Goal: Communication & Community: Answer question/provide support

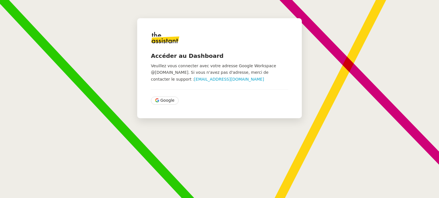
click at [162, 105] on div "Accéder au Dashboard Veuillez vous connecter avec votre adresse Google Workspac…" at bounding box center [219, 68] width 165 height 100
click at [164, 103] on span "Google" at bounding box center [167, 100] width 14 height 7
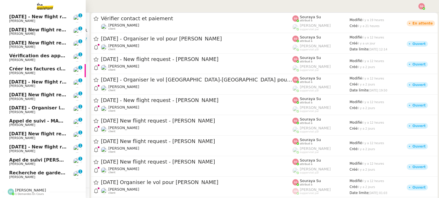
scroll to position [133, 0]
click at [30, 172] on span "Recherche de garde meuble autour de [GEOGRAPHIC_DATA]" at bounding box center [86, 173] width 154 height 5
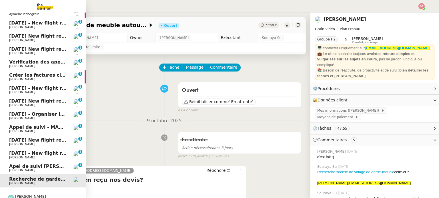
scroll to position [133, 0]
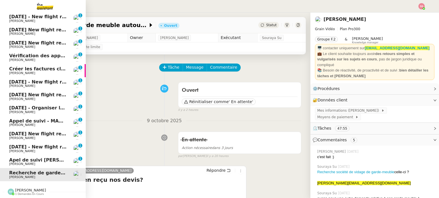
click at [35, 158] on span "Apel de suivi [PERSON_NAME] ([DOMAIN_NAME])" at bounding box center [72, 160] width 126 height 5
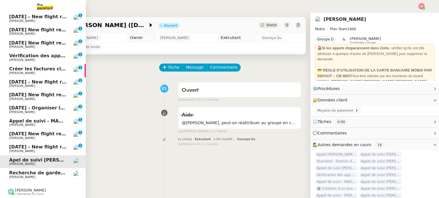
click at [38, 124] on span "[PERSON_NAME]" at bounding box center [38, 125] width 58 height 3
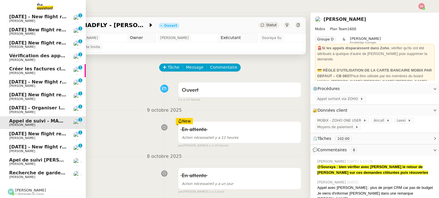
scroll to position [104, 0]
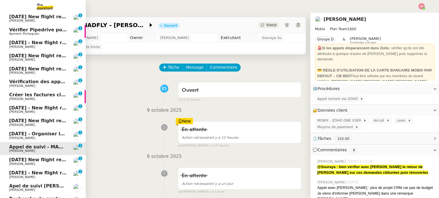
click at [33, 92] on span "Créer les factures clients" at bounding box center [41, 94] width 65 height 5
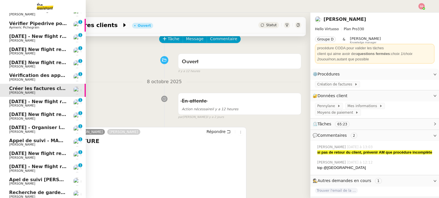
scroll to position [104, 0]
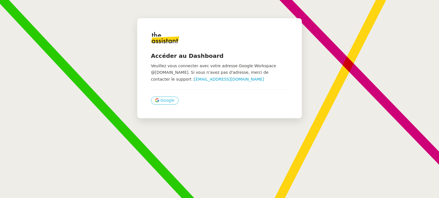
click at [160, 104] on span "Google" at bounding box center [167, 100] width 14 height 7
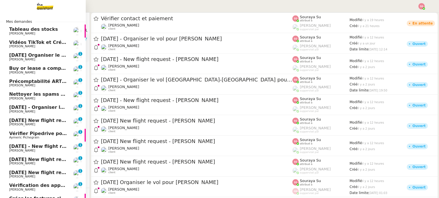
click at [19, 67] on span "Buy or lease a company car" at bounding box center [44, 68] width 71 height 5
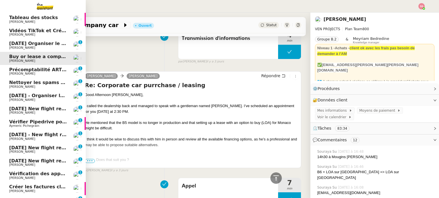
scroll to position [11, 0]
click at [19, 43] on span "[DATE] Organiser le vol pour [PERSON_NAME]" at bounding box center [67, 43] width 117 height 5
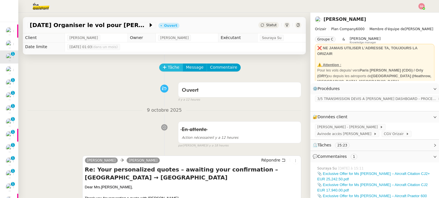
click at [168, 68] on span "Tâche" at bounding box center [174, 67] width 12 height 7
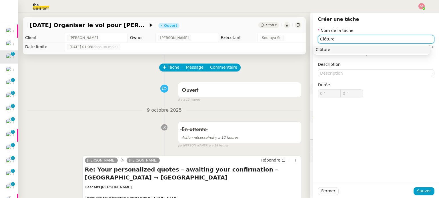
click at [322, 51] on div "Clôture" at bounding box center [372, 49] width 112 height 5
type input "Clôture"
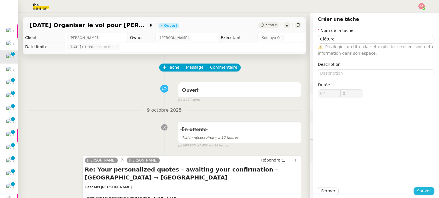
click at [413, 191] on button "Sauver" at bounding box center [423, 192] width 21 height 8
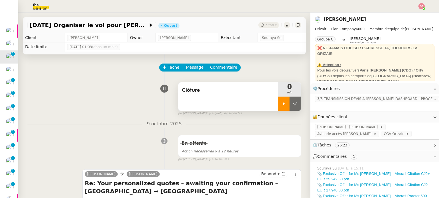
click at [278, 110] on div at bounding box center [283, 104] width 11 height 14
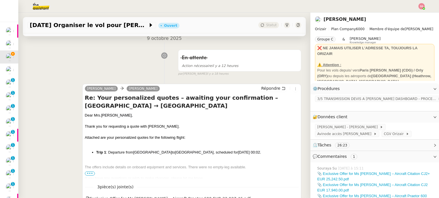
click at [113, 65] on div "En attente Action nécessaire il y a 12 heures false par Souraya S. il y a 18 he…" at bounding box center [164, 61] width 274 height 29
click at [112, 62] on div "En attente Action nécessaire il y a 12 heures false par Souraya S. il y a 18 he…" at bounding box center [164, 61] width 274 height 29
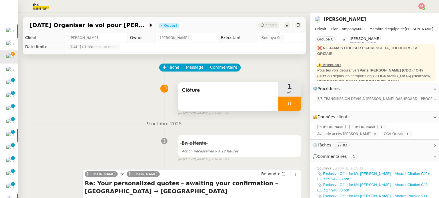
click at [281, 101] on div at bounding box center [289, 104] width 23 height 14
drag, startPoint x: 289, startPoint y: 103, endPoint x: 272, endPoint y: 67, distance: 40.4
click at [293, 103] on icon at bounding box center [295, 104] width 5 height 5
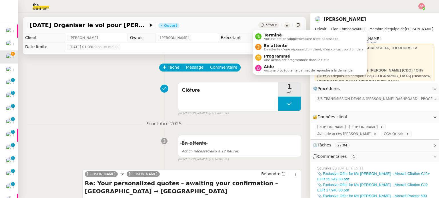
click at [262, 30] on div "Terminé Aucune action supplémentaire n'est nécessaire. En attente En attente d'…" at bounding box center [310, 52] width 114 height 45
click at [266, 39] on span "Aucune action supplémentaire n'est nécessaire." at bounding box center [301, 38] width 75 height 3
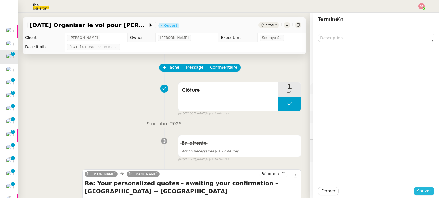
click at [419, 189] on span "Sauver" at bounding box center [424, 191] width 14 height 7
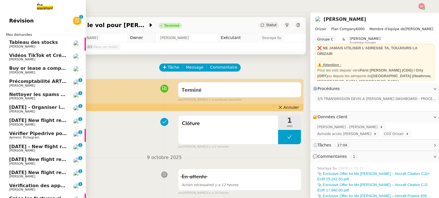
click at [37, 108] on span "[DATE] - Organiser le vol [GEOGRAPHIC_DATA]-[GEOGRAPHIC_DATA] pour [PERSON_NAME]" at bounding box center [125, 107] width 232 height 5
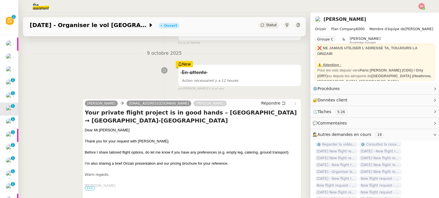
scroll to position [228, 0]
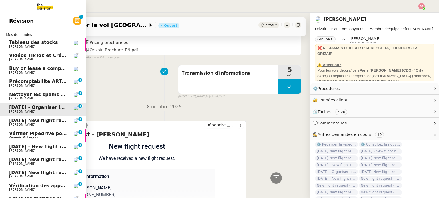
click at [27, 122] on span "[DATE] New flight request - [PERSON_NAME]" at bounding box center [66, 120] width 115 height 5
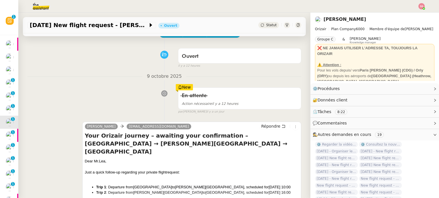
scroll to position [29, 0]
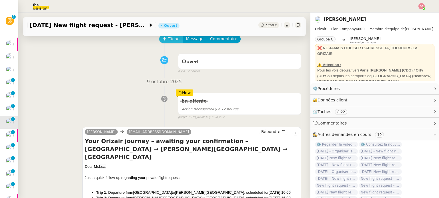
click at [168, 41] on span "Tâche" at bounding box center [174, 39] width 12 height 7
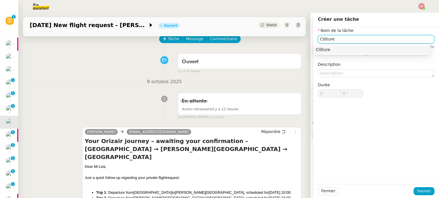
click at [335, 48] on div "Clôture" at bounding box center [372, 49] width 112 height 5
type input "Clôture"
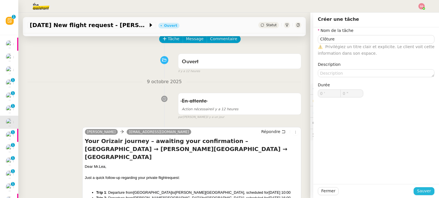
click at [420, 194] on span "Sauver" at bounding box center [424, 191] width 14 height 7
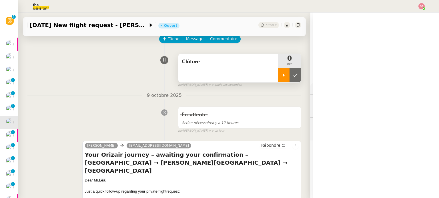
click at [280, 80] on div at bounding box center [283, 75] width 11 height 14
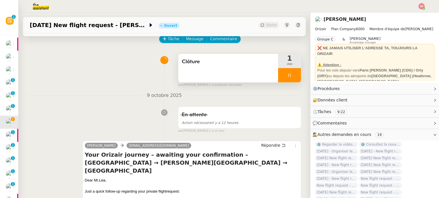
click at [290, 77] on div at bounding box center [289, 75] width 23 height 14
click at [293, 77] on icon at bounding box center [295, 75] width 5 height 5
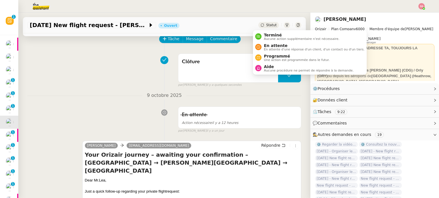
click at [266, 24] on span "Statut" at bounding box center [271, 25] width 11 height 4
click at [271, 35] on span "Terminé" at bounding box center [301, 35] width 75 height 5
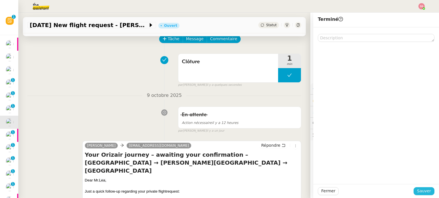
click at [417, 188] on span "Sauver" at bounding box center [424, 191] width 14 height 7
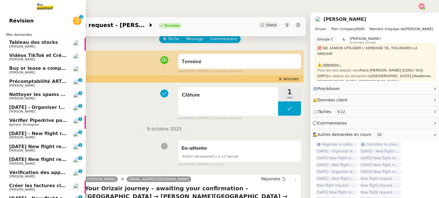
click at [42, 111] on span "[PERSON_NAME]" at bounding box center [38, 111] width 58 height 3
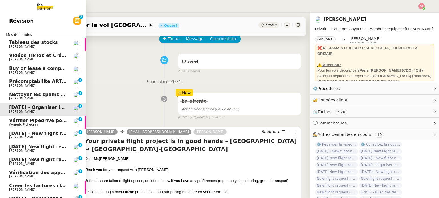
click at [38, 136] on span "[DATE] - New flight request - [PERSON_NAME]" at bounding box center [68, 133] width 118 height 5
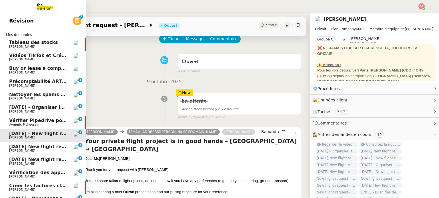
click at [34, 145] on span "[DATE] New flight request - [PERSON_NAME]" at bounding box center [66, 146] width 115 height 5
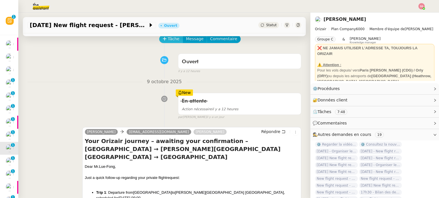
click at [168, 42] on span "Tâche" at bounding box center [174, 39] width 12 height 7
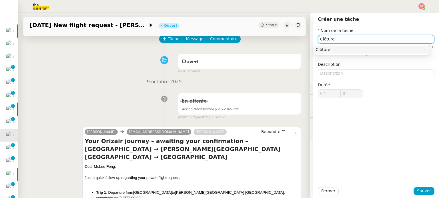
click at [333, 48] on div "Clôture" at bounding box center [372, 49] width 112 height 5
type input "Clôture"
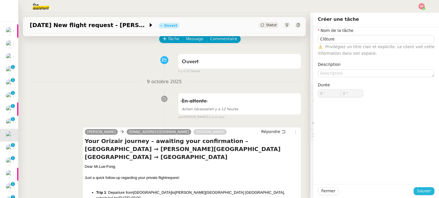
click at [426, 191] on span "Sauver" at bounding box center [424, 191] width 14 height 7
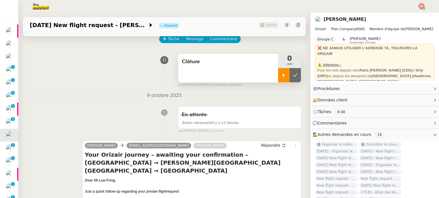
click at [281, 74] on icon at bounding box center [283, 75] width 5 height 5
click at [292, 75] on div at bounding box center [289, 75] width 23 height 14
click at [291, 75] on button at bounding box center [294, 75] width 11 height 14
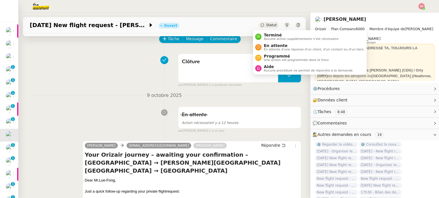
click at [266, 25] on span "Statut" at bounding box center [271, 25] width 11 height 4
click at [269, 36] on span "Terminé" at bounding box center [301, 35] width 75 height 5
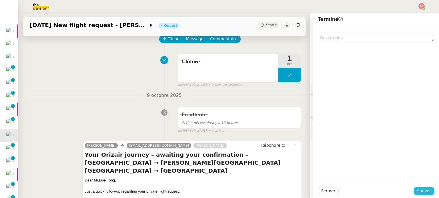
click at [419, 191] on span "Sauver" at bounding box center [424, 191] width 14 height 7
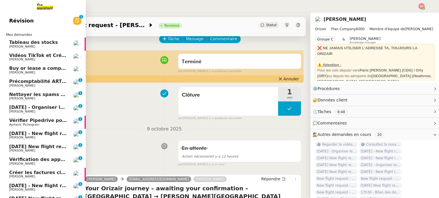
click at [39, 139] on span "[PERSON_NAME]" at bounding box center [38, 137] width 58 height 3
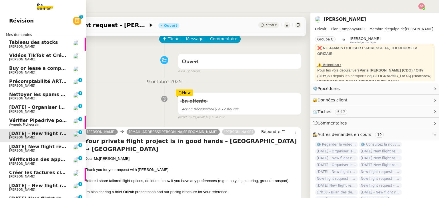
click at [44, 152] on span "[PERSON_NAME]" at bounding box center [38, 150] width 58 height 3
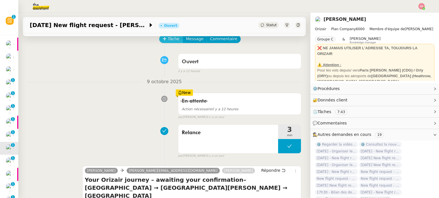
click at [172, 39] on span "Tâche" at bounding box center [174, 39] width 12 height 7
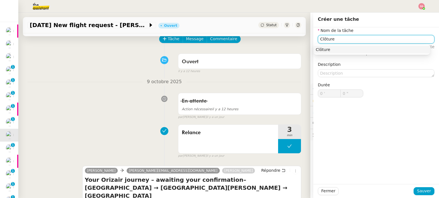
click at [344, 47] on div "Clôture" at bounding box center [372, 49] width 112 height 5
type input "Clôture"
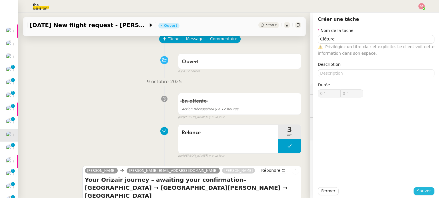
click at [418, 190] on span "Sauver" at bounding box center [424, 191] width 14 height 7
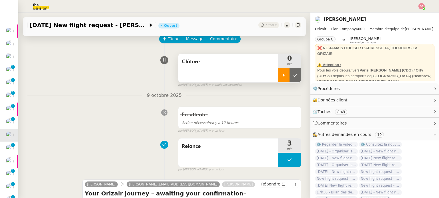
click at [279, 79] on div at bounding box center [283, 75] width 11 height 14
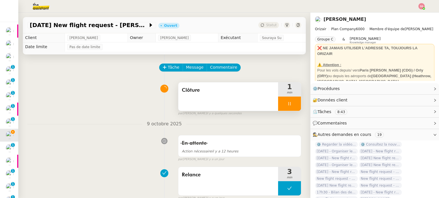
click at [291, 106] on div at bounding box center [289, 104] width 23 height 14
click at [291, 106] on button at bounding box center [294, 104] width 11 height 14
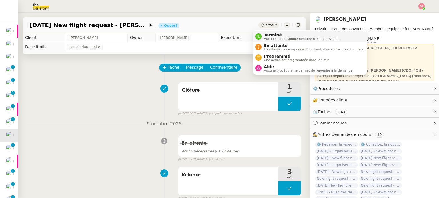
click at [270, 38] on span "Aucune action supplémentaire n'est nécessaire." at bounding box center [301, 38] width 75 height 3
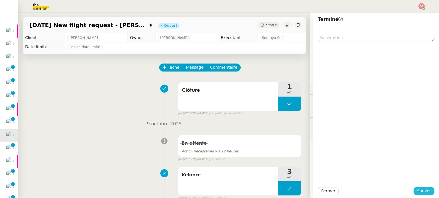
click at [419, 190] on span "Sauver" at bounding box center [424, 191] width 14 height 7
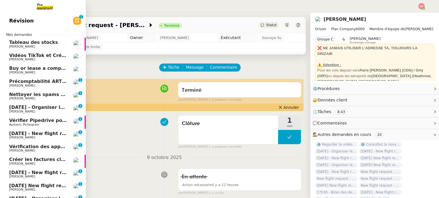
click at [32, 171] on span "[DATE] - New flight request - [PERSON_NAME]" at bounding box center [68, 172] width 118 height 5
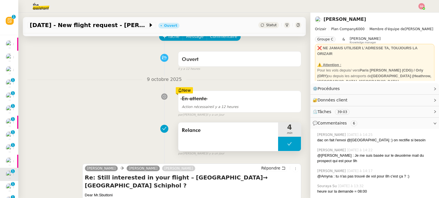
scroll to position [29, 0]
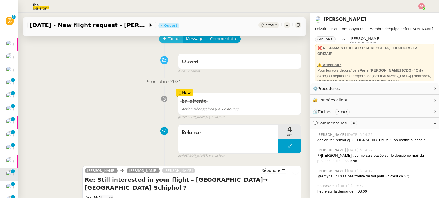
click at [168, 40] on span "Tâche" at bounding box center [174, 39] width 12 height 7
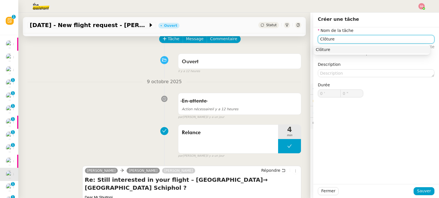
click at [351, 51] on div "Clôture" at bounding box center [372, 49] width 112 height 5
type input "Clôture"
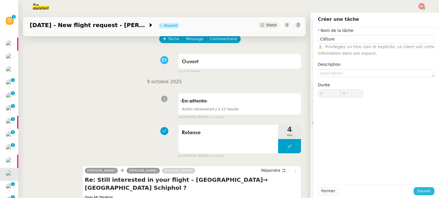
click at [418, 189] on span "Sauver" at bounding box center [424, 191] width 14 height 7
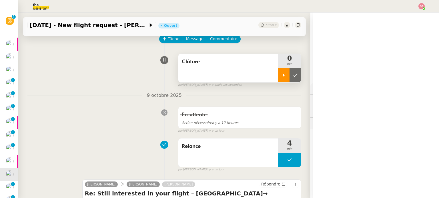
click at [280, 72] on div at bounding box center [283, 75] width 11 height 14
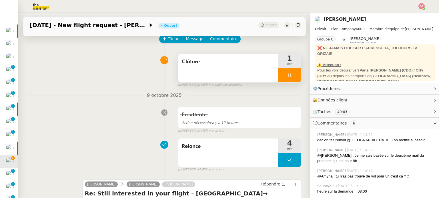
click at [284, 74] on div at bounding box center [289, 75] width 23 height 14
click at [289, 74] on button at bounding box center [294, 75] width 11 height 14
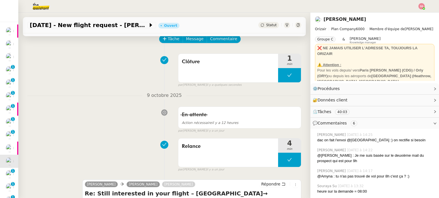
click at [263, 29] on div "28th October 2025 - New flight request - Sebastian Sbuttoni Ouvert Statut" at bounding box center [164, 25] width 283 height 16
click at [264, 29] on div "28th October 2025 - New flight request - Sebastian Sbuttoni Ouvert Statut" at bounding box center [164, 25] width 283 height 16
click at [266, 27] on span "Statut" at bounding box center [271, 25] width 11 height 4
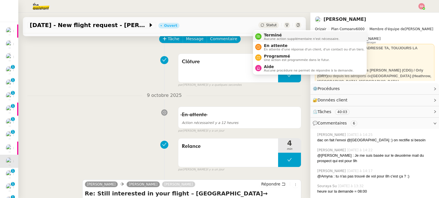
click at [262, 35] on div "Terminé Aucune action supplémentaire n'est nécessaire." at bounding box center [300, 37] width 78 height 8
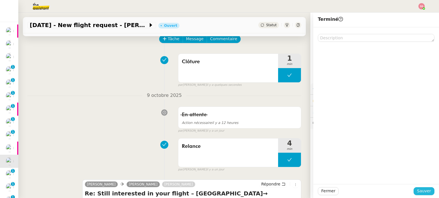
click at [420, 191] on span "Sauver" at bounding box center [424, 191] width 14 height 7
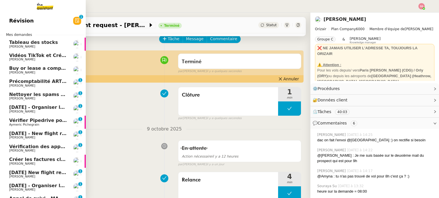
click at [37, 173] on span "[DATE] New flight request - Hanzla kazi" at bounding box center [59, 172] width 101 height 5
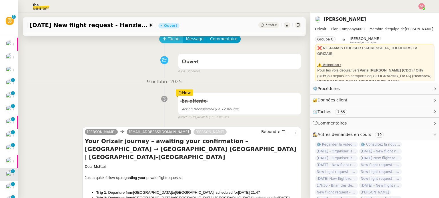
click at [173, 39] on span "Tâche" at bounding box center [174, 39] width 12 height 7
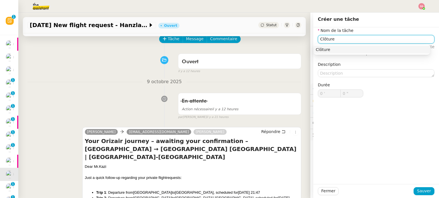
click at [328, 51] on div "Clôture" at bounding box center [372, 49] width 112 height 5
type input "Clôture"
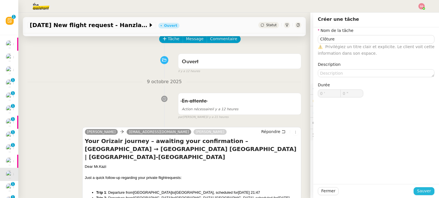
click at [419, 191] on span "Sauver" at bounding box center [424, 191] width 14 height 7
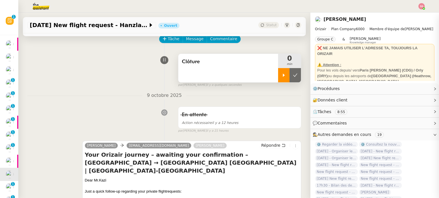
click at [278, 75] on div at bounding box center [283, 75] width 11 height 14
click at [290, 77] on div at bounding box center [289, 75] width 23 height 14
click at [290, 77] on button at bounding box center [294, 75] width 11 height 14
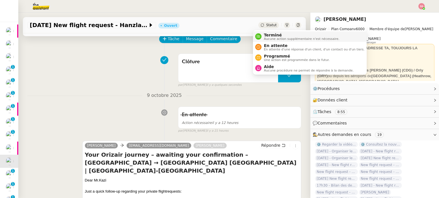
click at [269, 34] on span "Terminé" at bounding box center [301, 35] width 75 height 5
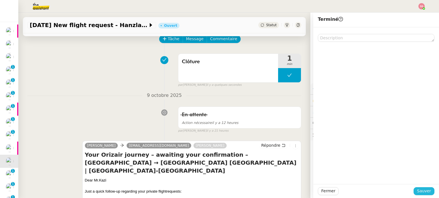
click at [422, 192] on span "Sauver" at bounding box center [424, 191] width 14 height 7
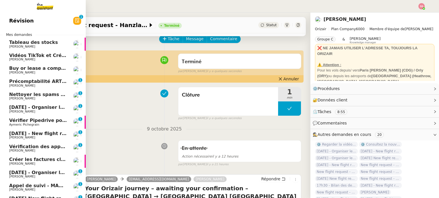
click at [35, 172] on span "[DATE] - Organiser le vol pour [PERSON_NAME]" at bounding box center [69, 172] width 121 height 5
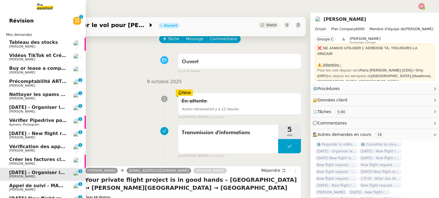
scroll to position [29, 0]
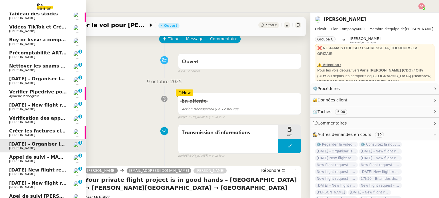
click at [27, 172] on span "[DATE] New flight request - [PERSON_NAME]" at bounding box center [66, 170] width 115 height 5
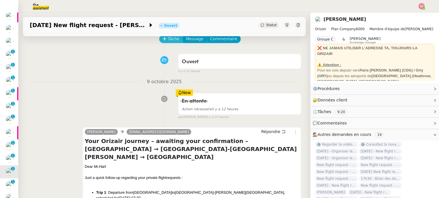
click at [169, 40] on span "Tâche" at bounding box center [174, 39] width 12 height 7
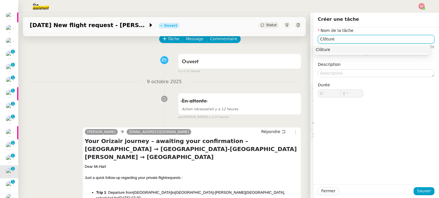
click at [352, 48] on div "Clôture" at bounding box center [372, 49] width 112 height 5
type input "Clôture"
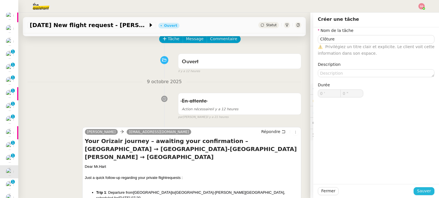
click at [418, 192] on span "Sauver" at bounding box center [424, 191] width 14 height 7
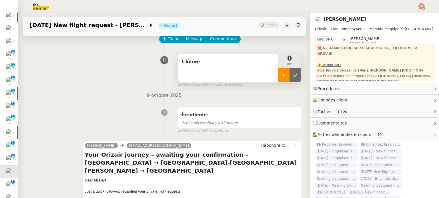
click at [281, 77] on icon at bounding box center [283, 75] width 5 height 5
click at [285, 77] on div at bounding box center [289, 75] width 23 height 14
click at [293, 77] on icon at bounding box center [295, 75] width 5 height 5
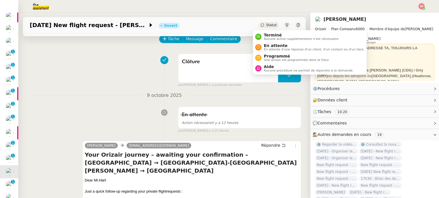
click at [266, 26] on span "Statut" at bounding box center [271, 25] width 11 height 4
click at [267, 34] on span "Terminé" at bounding box center [301, 35] width 75 height 5
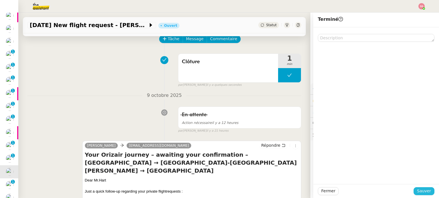
click at [418, 190] on span "Sauver" at bounding box center [424, 191] width 14 height 7
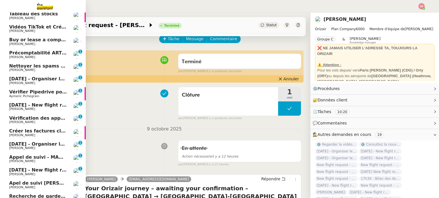
click at [41, 172] on span "[DATE] - New flight request - [PERSON_NAME]" at bounding box center [68, 170] width 118 height 5
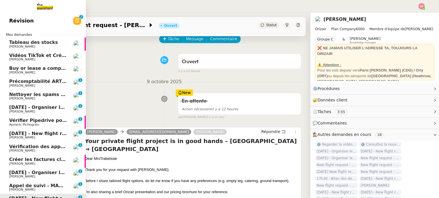
scroll to position [55, 0]
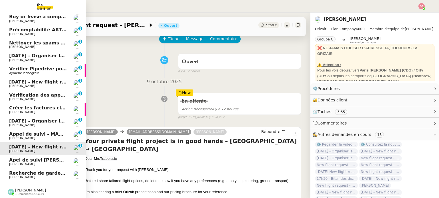
click at [48, 54] on span "[DATE] - Organiser le vol [GEOGRAPHIC_DATA]-[GEOGRAPHIC_DATA] pour [PERSON_NAME]" at bounding box center [125, 55] width 232 height 5
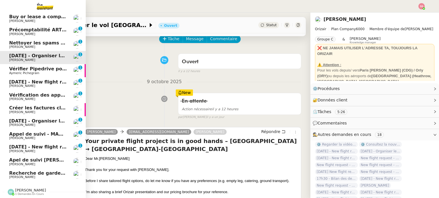
click at [50, 80] on span "[DATE] - New flight request - [PERSON_NAME]" at bounding box center [68, 81] width 118 height 5
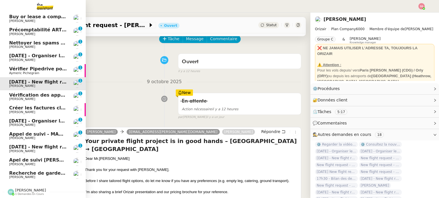
scroll to position [29, 0]
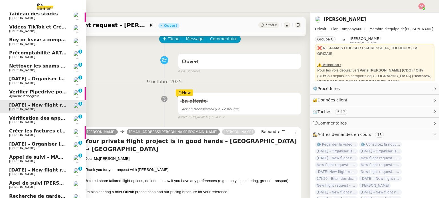
click at [46, 78] on span "[DATE] - Organiser le vol [GEOGRAPHIC_DATA]-[GEOGRAPHIC_DATA] pour [PERSON_NAME]" at bounding box center [125, 78] width 232 height 5
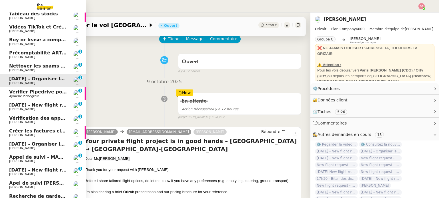
click at [47, 40] on span "Buy or lease a company car" at bounding box center [44, 39] width 71 height 5
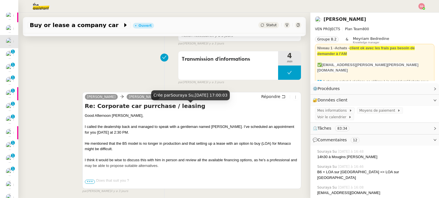
scroll to position [171, 0]
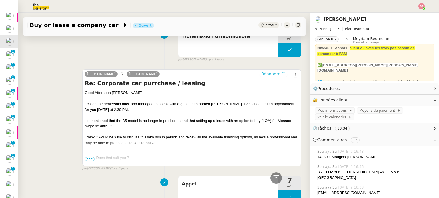
click at [261, 76] on span "Répondre" at bounding box center [270, 74] width 19 height 6
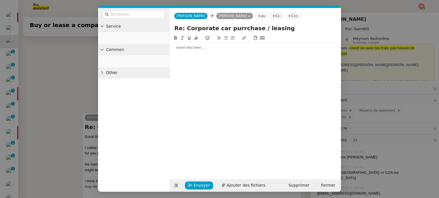
scroll to position [215, 0]
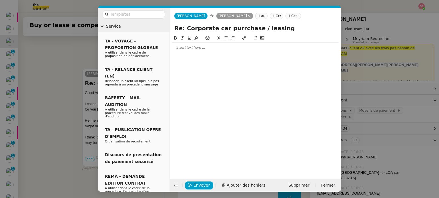
click at [185, 49] on div at bounding box center [255, 47] width 167 height 5
click at [199, 182] on div "Envoyer Ajouter des fichiers" at bounding box center [220, 186] width 97 height 8
click at [199, 183] on span "Envoyer" at bounding box center [201, 186] width 16 height 7
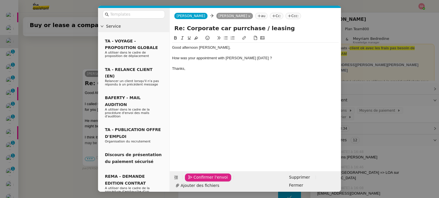
click at [199, 181] on span "Confirmer l'envoi" at bounding box center [210, 178] width 34 height 7
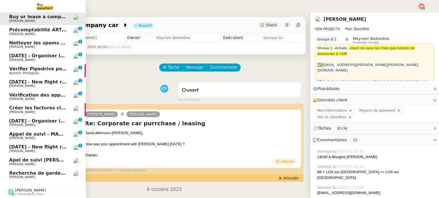
scroll to position [0, 0]
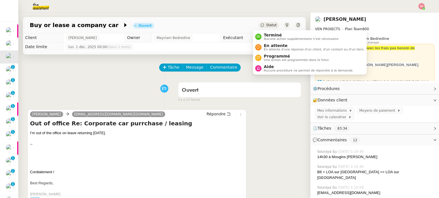
click at [266, 27] on span "Statut" at bounding box center [271, 25] width 11 height 4
click at [266, 44] on span "En attente" at bounding box center [314, 45] width 101 height 5
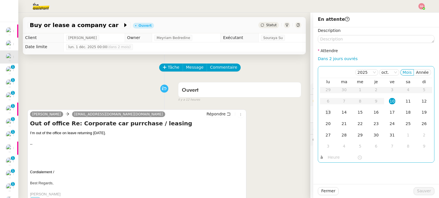
click at [327, 112] on td "13" at bounding box center [328, 112] width 16 height 11
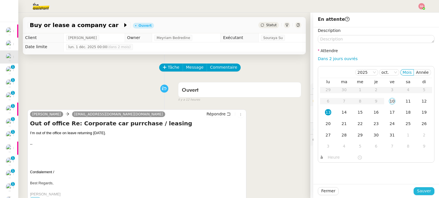
click at [413, 190] on button "Sauver" at bounding box center [423, 192] width 21 height 8
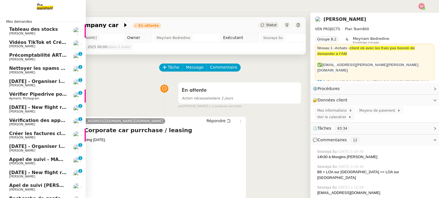
scroll to position [28, 0]
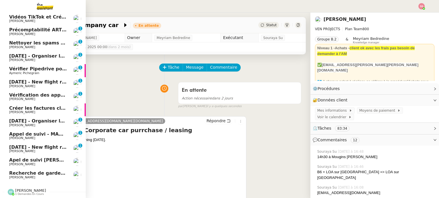
click at [39, 79] on span "[DATE] - New flight request - [PERSON_NAME]" at bounding box center [68, 81] width 118 height 5
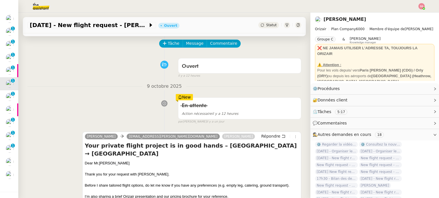
scroll to position [86, 0]
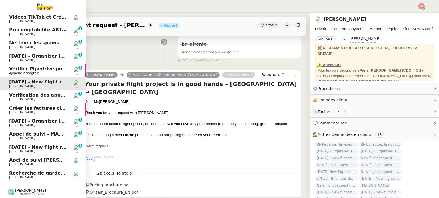
click at [30, 124] on span "[PERSON_NAME]" at bounding box center [38, 125] width 58 height 3
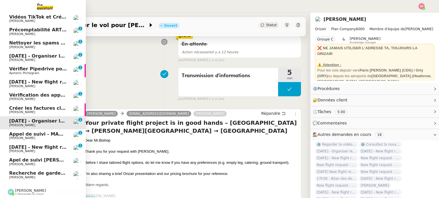
click at [29, 145] on span "[DATE] - New flight request - [PERSON_NAME]" at bounding box center [68, 147] width 118 height 5
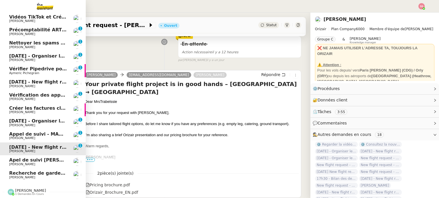
click at [41, 125] on link "19th March 2026 - Organiser le vol pour Evie Bishop Louis Frei 0 1 2 3 4 5 6 7 …" at bounding box center [43, 123] width 86 height 13
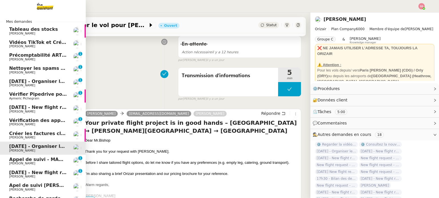
click at [36, 108] on span "[DATE] - New flight request - [PERSON_NAME]" at bounding box center [68, 107] width 118 height 5
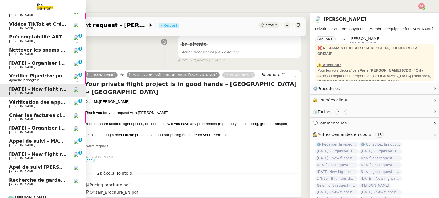
scroll to position [28, 0]
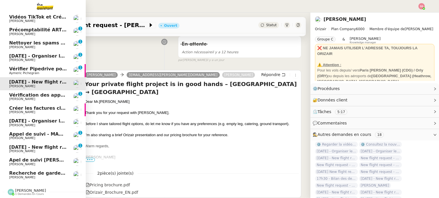
click at [45, 143] on link "15th October 2025 - New flight request - karin trabelssie Louis Frei 0 1 2 3 4 …" at bounding box center [43, 149] width 86 height 13
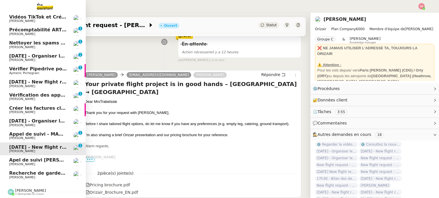
click at [51, 81] on span "[DATE] - New flight request - [PERSON_NAME]" at bounding box center [68, 81] width 118 height 5
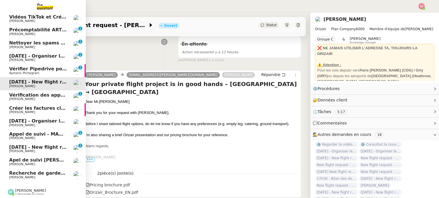
click at [49, 53] on span "[DATE] - Organiser le vol [GEOGRAPHIC_DATA]-[GEOGRAPHIC_DATA] pour [PERSON_NAME]" at bounding box center [125, 55] width 232 height 5
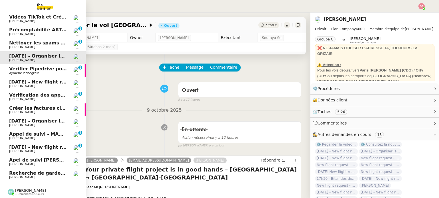
click at [44, 72] on span "Aymeric Pichegrain" at bounding box center [38, 73] width 58 height 3
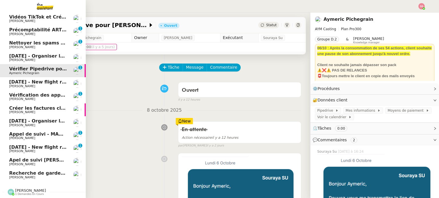
click at [37, 81] on span "[DATE] - New flight request - [PERSON_NAME]" at bounding box center [68, 81] width 118 height 5
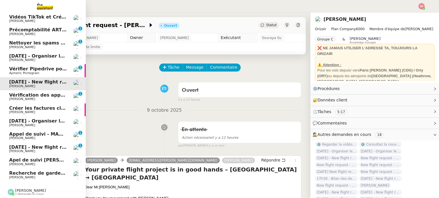
click at [45, 124] on span "[PERSON_NAME]" at bounding box center [38, 125] width 58 height 3
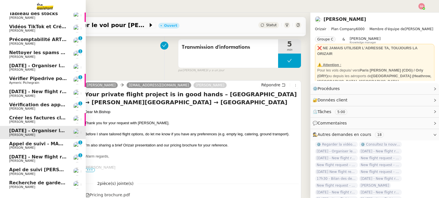
scroll to position [28, 0]
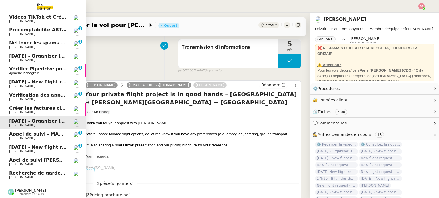
click at [49, 95] on span "Vérification des appels sortants - octobre 2025" at bounding box center [69, 95] width 121 height 5
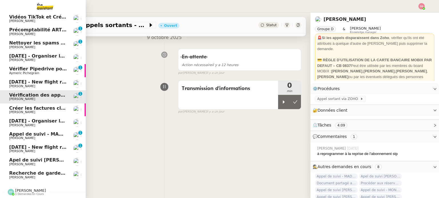
scroll to position [77, 0]
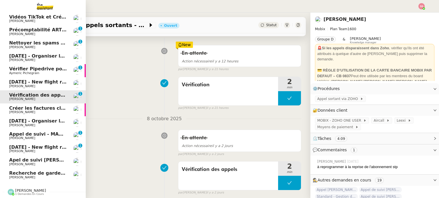
click at [31, 111] on span "[PERSON_NAME]" at bounding box center [38, 112] width 58 height 3
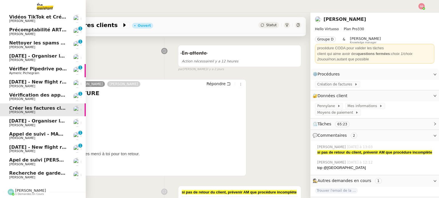
click at [51, 145] on span "[DATE] - New flight request - [PERSON_NAME]" at bounding box center [68, 147] width 118 height 5
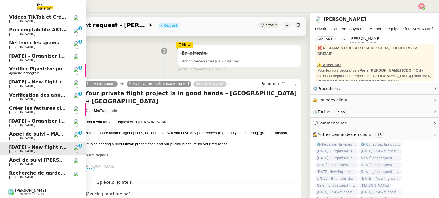
click at [49, 132] on span "Appel de suivi - MADFLY - [PERSON_NAME]" at bounding box center [64, 134] width 110 height 5
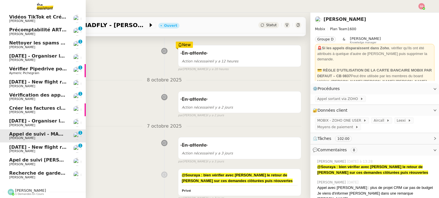
click at [37, 159] on span "Apel de suivi [PERSON_NAME] ([DOMAIN_NAME])" at bounding box center [72, 160] width 126 height 5
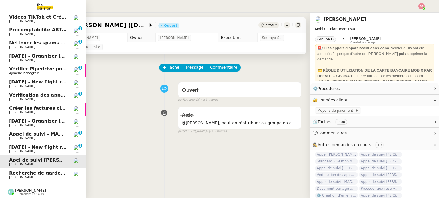
click at [35, 143] on link "15th October 2025 - New flight request - karin trabelssie Louis Frei 0 1 2 3 4 …" at bounding box center [43, 149] width 86 height 13
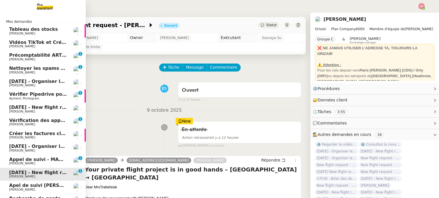
click at [23, 55] on span "Précomptabilité ARTRADE - octobre 2025" at bounding box center [62, 55] width 106 height 5
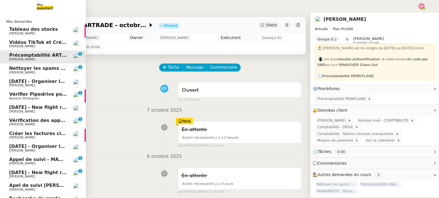
click at [38, 43] on span "Vidéos TikTok et Créatives META - octobre 2025" at bounding box center [70, 42] width 123 height 5
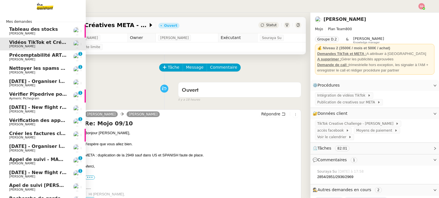
click at [39, 72] on span "[PERSON_NAME]" at bounding box center [38, 72] width 58 height 3
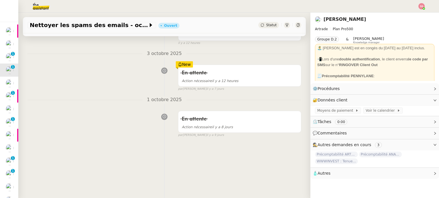
scroll to position [77, 0]
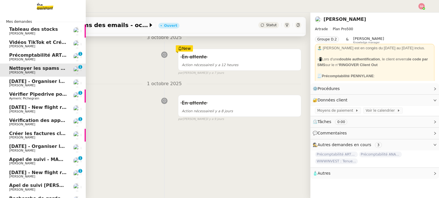
click at [40, 83] on span "[DATE] - Organiser le vol [GEOGRAPHIC_DATA]-[GEOGRAPHIC_DATA] pour [PERSON_NAME]" at bounding box center [125, 81] width 232 height 5
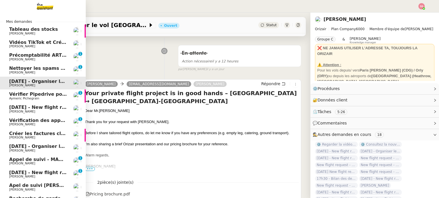
click at [39, 95] on span "Vérifier Pipedrive pour [PERSON_NAME]" at bounding box center [60, 94] width 103 height 5
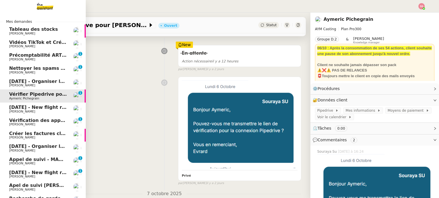
click at [38, 107] on span "[DATE] - New flight request - [PERSON_NAME]" at bounding box center [68, 107] width 118 height 5
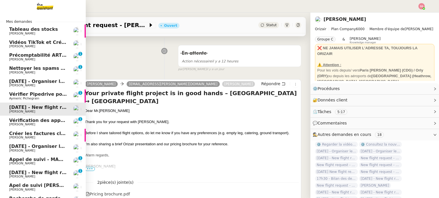
click at [37, 122] on span "Vérification des appels sortants - octobre 2025" at bounding box center [69, 120] width 121 height 5
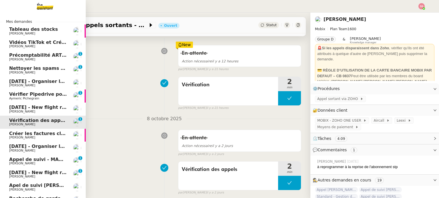
click at [44, 138] on span "[PERSON_NAME]" at bounding box center [38, 137] width 58 height 3
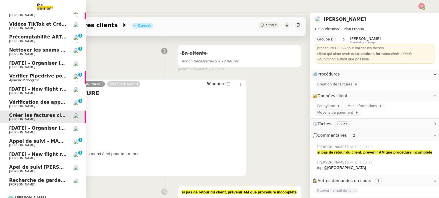
scroll to position [28, 0]
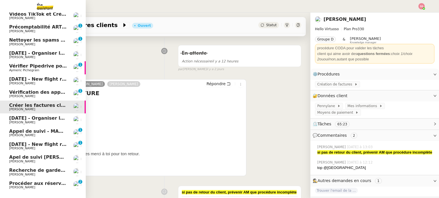
click at [29, 183] on span "Procéder aux réservations pour Lille" at bounding box center [77, 183] width 137 height 5
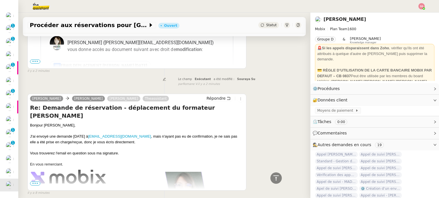
scroll to position [167, 0]
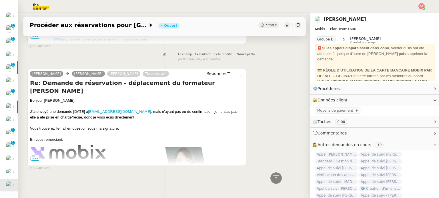
click at [37, 157] on span "•••" at bounding box center [35, 159] width 10 height 4
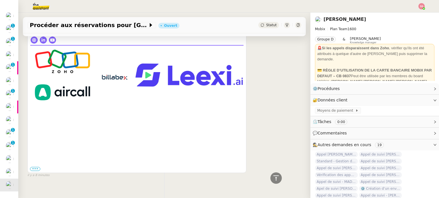
scroll to position [339, 0]
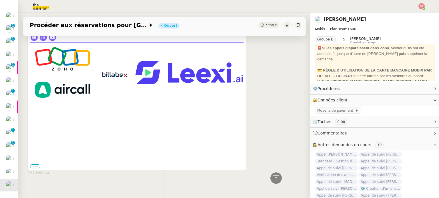
click at [36, 165] on label "•••" at bounding box center [35, 167] width 10 height 4
click at [0, 0] on input "•••" at bounding box center [0, 0] width 0 height 0
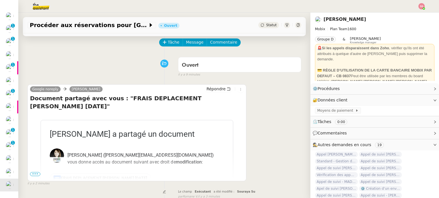
scroll to position [82, 0]
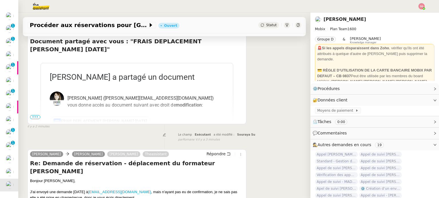
click at [35, 119] on span "•••" at bounding box center [35, 117] width 10 height 4
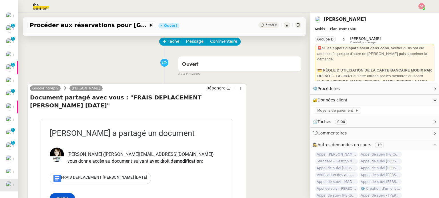
scroll to position [0, 0]
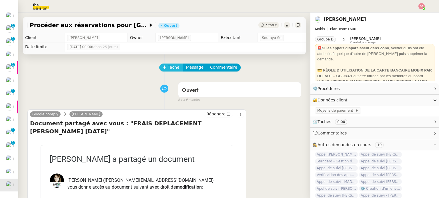
click at [171, 69] on span "Tâche" at bounding box center [174, 67] width 12 height 7
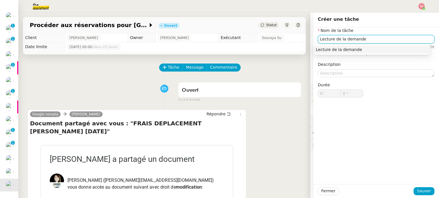
click at [334, 51] on div "Lecture de la demande" at bounding box center [372, 49] width 112 height 5
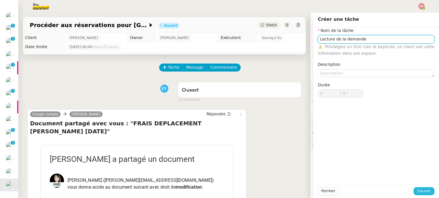
type input "Lecture de la demande"
click at [420, 189] on button "Sauver" at bounding box center [423, 192] width 21 height 8
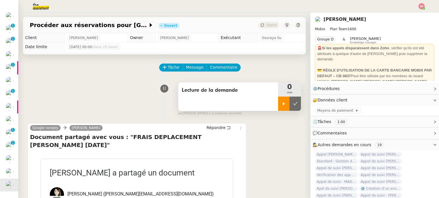
click at [279, 101] on div at bounding box center [283, 104] width 11 height 14
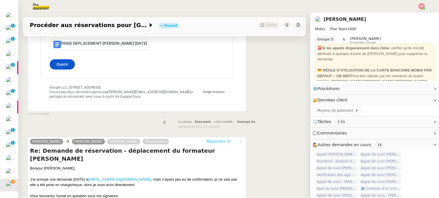
scroll to position [234, 0]
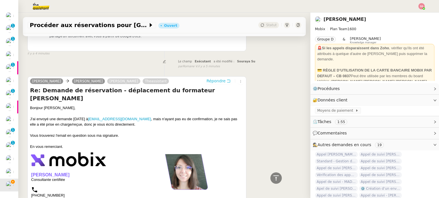
click at [211, 78] on span "Répondre" at bounding box center [215, 81] width 19 height 6
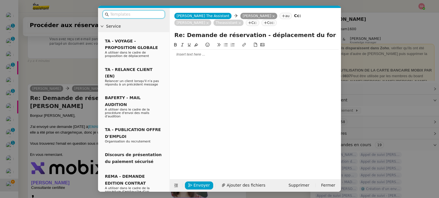
click at [202, 52] on div at bounding box center [255, 55] width 167 height 10
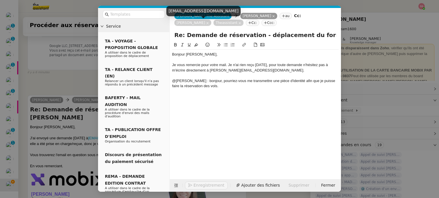
scroll to position [323, 0]
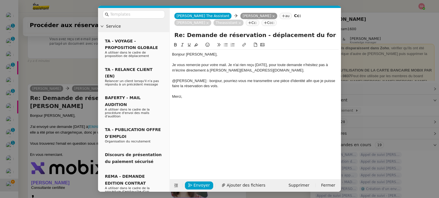
click at [219, 87] on div "@Léonard : bonjour, pourriez-vous me transmettre une pièce d'identité afin que …" at bounding box center [255, 84] width 167 height 11
click at [201, 186] on span "Envoyer" at bounding box center [201, 186] width 16 height 7
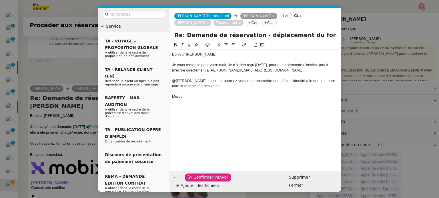
click at [201, 181] on span "Confirmer l'envoi" at bounding box center [210, 178] width 34 height 7
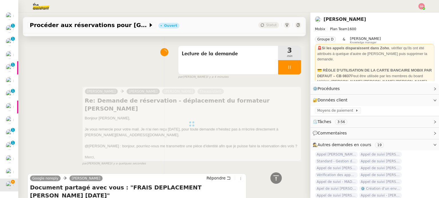
scroll to position [0, 0]
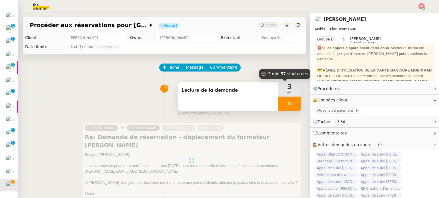
click at [286, 107] on div at bounding box center [289, 104] width 23 height 14
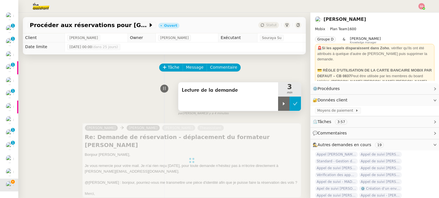
click at [293, 106] on icon at bounding box center [295, 104] width 5 height 5
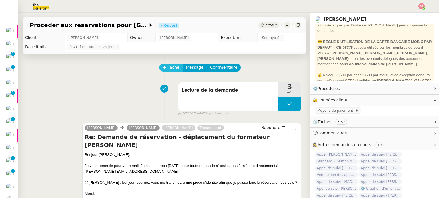
click at [163, 69] on icon at bounding box center [165, 67] width 4 height 4
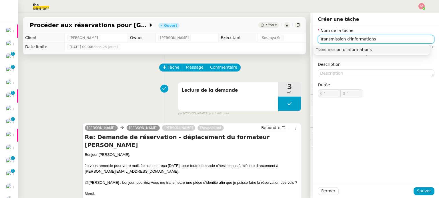
click at [351, 52] on div "Transmission d'informations" at bounding box center [372, 49] width 112 height 5
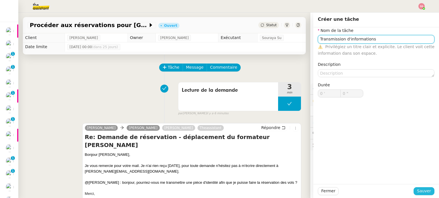
type input "Transmission d'informations"
click at [417, 190] on span "Sauver" at bounding box center [424, 191] width 14 height 7
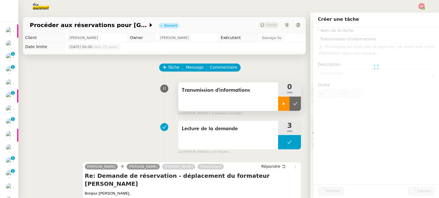
click at [281, 106] on icon at bounding box center [283, 104] width 5 height 5
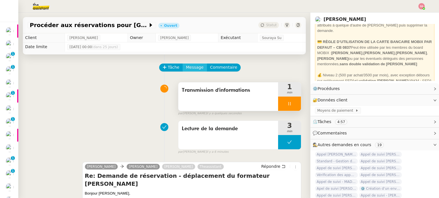
click at [186, 67] on span "Message" at bounding box center [194, 67] width 17 height 7
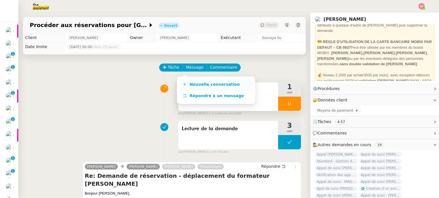
click at [199, 80] on link "Nouvelle conversation" at bounding box center [215, 84] width 71 height 11
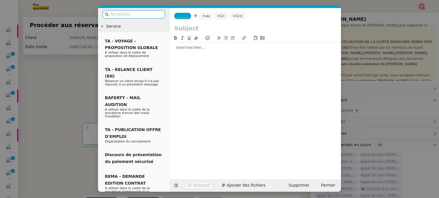
click at [206, 13] on nz-tag "au" at bounding box center [206, 16] width 12 height 6
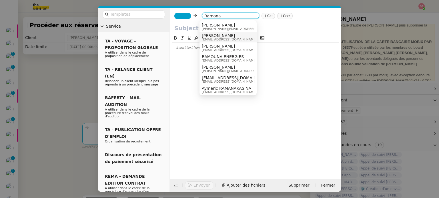
type input "Ramona"
click at [215, 36] on span "[PERSON_NAME]" at bounding box center [229, 35] width 55 height 5
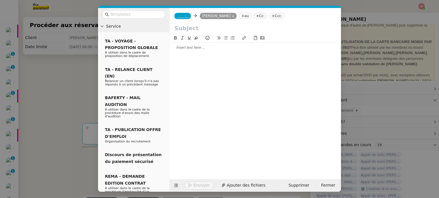
click at [181, 19] on nz-tag "_______" at bounding box center [182, 16] width 17 height 6
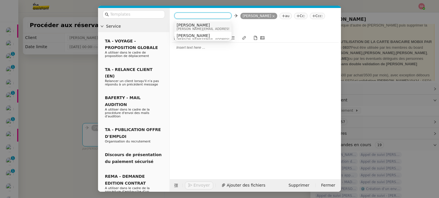
click at [198, 25] on div "Alex alex@mobix.fr" at bounding box center [219, 27] width 85 height 8
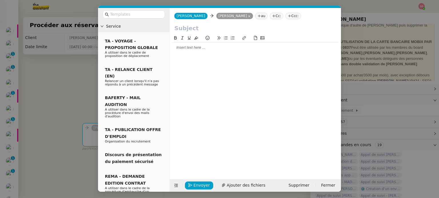
click at [195, 25] on input "text" at bounding box center [255, 28] width 162 height 9
type input "v"
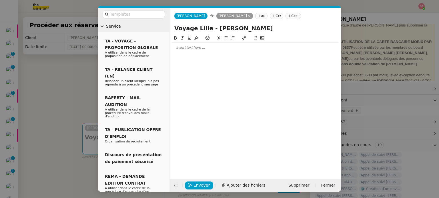
type input "Voyage Lille - Léonard Lemince"
click at [191, 45] on div at bounding box center [255, 47] width 167 height 5
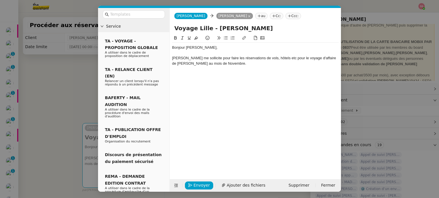
click at [225, 38] on icon at bounding box center [226, 38] width 4 height 4
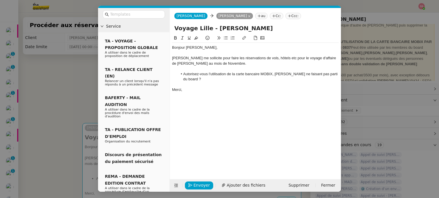
click at [91, 79] on nz-modal-container "Service TA - VOYAGE - PROPOSITION GLOBALE A utiliser dans le cadre de propositi…" at bounding box center [219, 99] width 439 height 198
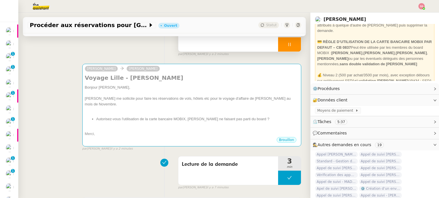
scroll to position [86, 0]
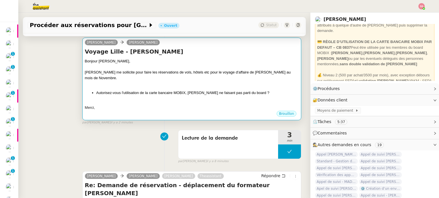
click at [165, 98] on div "Bonjour Ramona, Stéphanie me sollicite pour faire les réservations de vols, hôt…" at bounding box center [192, 85] width 214 height 52
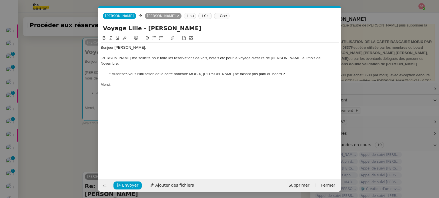
scroll to position [0, 12]
click at [211, 59] on div "Stéphanie me sollicite pour faire les réservations de vols, hôtels etc pour le …" at bounding box center [220, 61] width 238 height 11
click at [247, 58] on div "Stéphanie me sollicite pour faire les réservations de vols, hôtels etc. pour le…" at bounding box center [220, 61] width 238 height 11
click at [250, 101] on div "Bonjour Ramona, Stéphanie me sollicite pour faire les réservations de vols, hôt…" at bounding box center [220, 103] width 238 height 136
click at [246, 88] on div "Bonjour Ramona, Stéphanie me sollicite pour faire les réservations de vols, hôt…" at bounding box center [220, 103] width 238 height 136
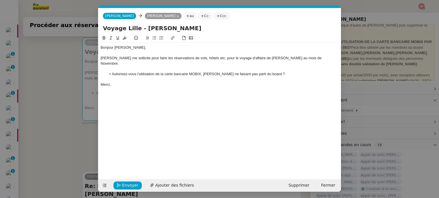
click at [313, 59] on div "Stéphanie me sollicite pour faire les réservations de vols, hôtels etc. pour le…" at bounding box center [220, 61] width 238 height 11
click at [242, 84] on div "Bonjour Ramona, Stéphanie me sollicite pour faire les réservations de vols, hôt…" at bounding box center [220, 66] width 238 height 47
click at [129, 72] on li "Autorisez-vous l'utilisation de la carte bancaire MOBIX, Léonard ne faisant pas…" at bounding box center [222, 74] width 232 height 5
click at [128, 72] on li "Autorisez-vous l'utilisation de la carte bancaire MOBIX, Léonard ne faisant pas…" at bounding box center [222, 74] width 232 height 5
click at [244, 72] on li "Autorisez-vous l'utilisation de la carte bancaire MOBIX, Léonard ne faisant pas…" at bounding box center [222, 74] width 232 height 5
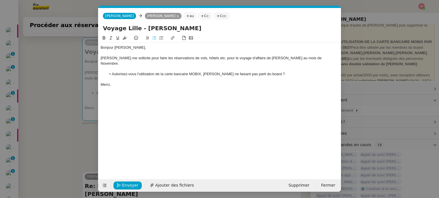
click at [0, 0] on lt-span "parti e" at bounding box center [0, 0] width 0 height 0
click at [142, 82] on div "Merci," at bounding box center [220, 84] width 238 height 5
click at [131, 185] on span "Envoyer" at bounding box center [130, 186] width 16 height 7
click at [131, 185] on span "Confirmer l'envoi" at bounding box center [139, 186] width 34 height 7
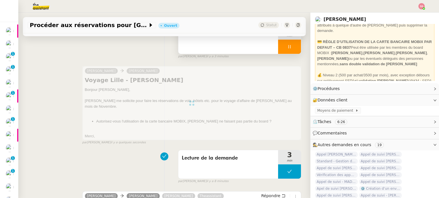
scroll to position [0, 0]
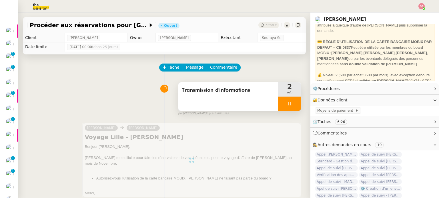
click at [289, 105] on div at bounding box center [289, 104] width 23 height 14
click at [293, 105] on icon at bounding box center [295, 104] width 5 height 5
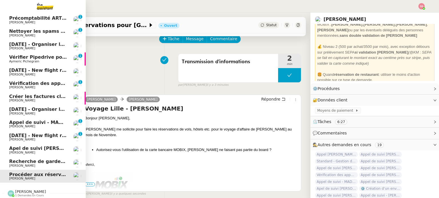
scroll to position [41, 0]
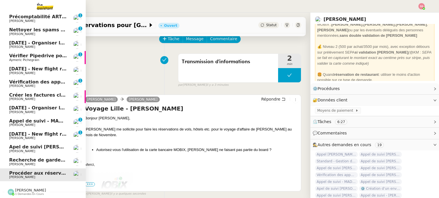
click at [27, 145] on span "Apel de suivi [PERSON_NAME] ([DOMAIN_NAME])" at bounding box center [72, 147] width 126 height 5
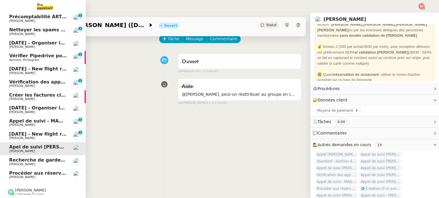
click at [22, 163] on span "[PERSON_NAME]" at bounding box center [22, 165] width 26 height 4
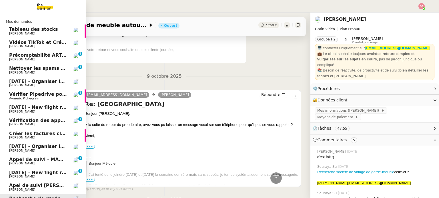
click at [38, 51] on link "Précomptabilité ARTRADE - octobre 2025 Paul WEIBEL 0 1 2 3 4 5 6 7 8 9" at bounding box center [43, 57] width 86 height 13
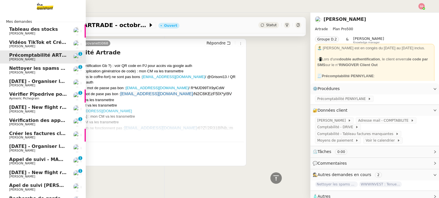
scroll to position [167, 0]
click at [34, 69] on span "Nettoyer les spams des emails - octobre 2025" at bounding box center [68, 68] width 118 height 5
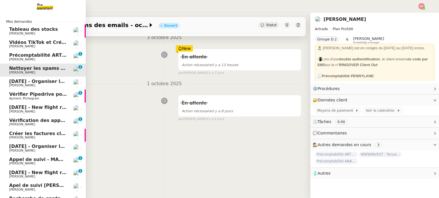
scroll to position [41, 0]
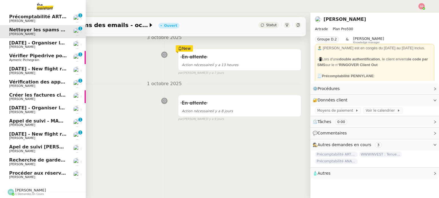
click at [30, 163] on span "[PERSON_NAME]" at bounding box center [38, 164] width 58 height 3
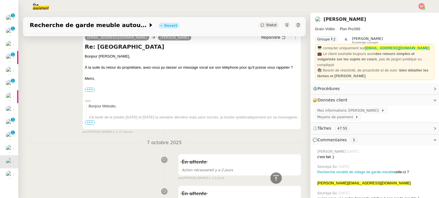
scroll to position [257, 0]
click at [268, 28] on div "Statut" at bounding box center [268, 25] width 21 height 6
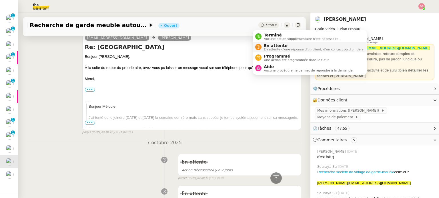
click at [268, 43] on span "En attente" at bounding box center [314, 45] width 101 height 5
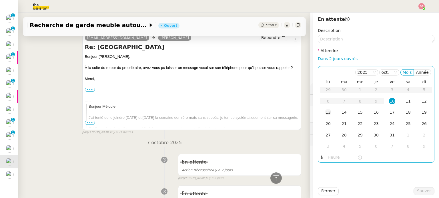
click at [326, 112] on div "13" at bounding box center [328, 112] width 6 height 6
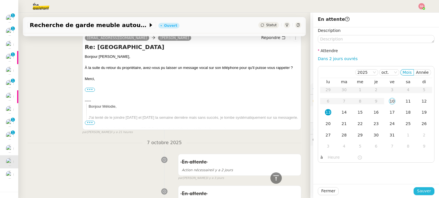
click at [420, 189] on span "Sauver" at bounding box center [424, 191] width 14 height 7
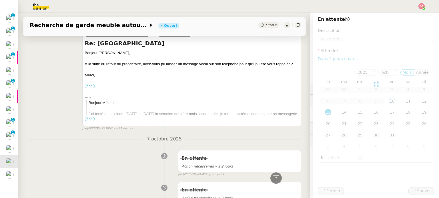
scroll to position [254, 0]
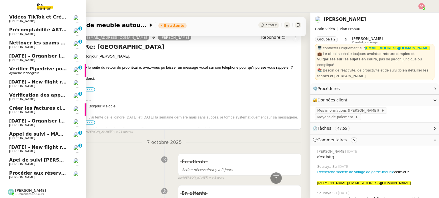
scroll to position [28, 0]
click at [22, 158] on span "Apel de suivi [PERSON_NAME] ([DOMAIN_NAME])" at bounding box center [72, 160] width 126 height 5
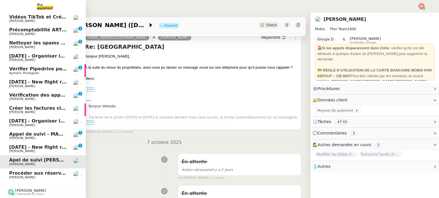
scroll to position [77, 0]
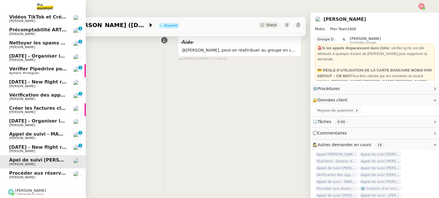
click at [26, 145] on span "[DATE] - New flight request - [PERSON_NAME]" at bounding box center [68, 147] width 118 height 5
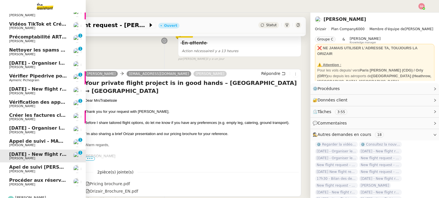
scroll to position [28, 0]
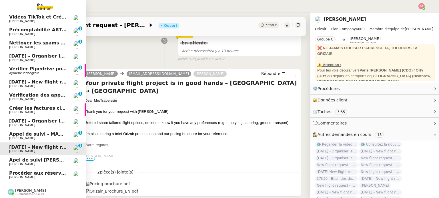
click at [19, 111] on span "[PERSON_NAME]" at bounding box center [22, 113] width 26 height 4
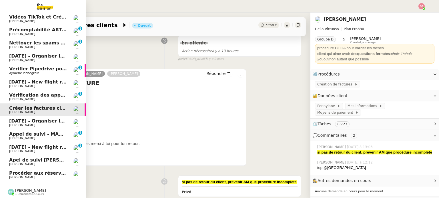
scroll to position [77, 0]
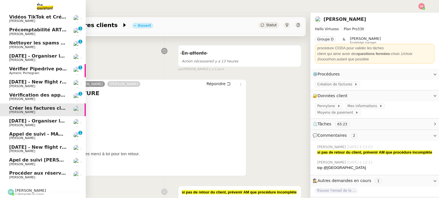
click at [17, 119] on span "[DATE] - Organiser le vol pour [PERSON_NAME]" at bounding box center [69, 121] width 121 height 5
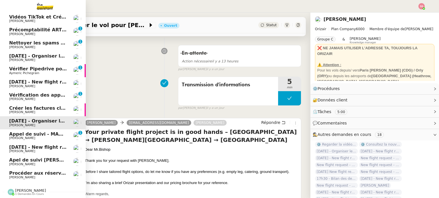
click at [15, 159] on span "Apel de suivi [PERSON_NAME] ([DOMAIN_NAME])" at bounding box center [72, 160] width 126 height 5
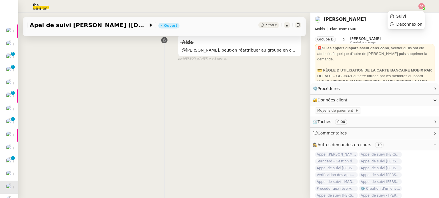
click at [423, 5] on img at bounding box center [421, 6] width 6 height 6
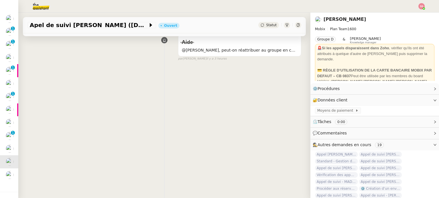
scroll to position [29, 0]
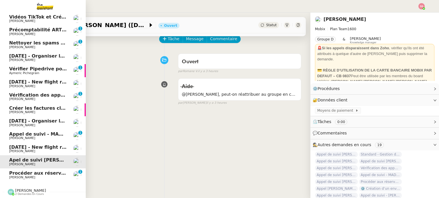
click at [14, 176] on span "[PERSON_NAME]" at bounding box center [22, 178] width 26 height 4
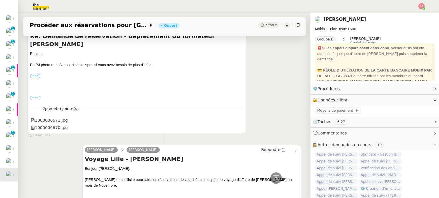
scroll to position [123, 0]
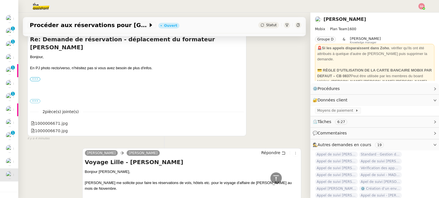
click at [37, 77] on label "•••" at bounding box center [35, 79] width 10 height 4
click at [0, 0] on input "•••" at bounding box center [0, 0] width 0 height 0
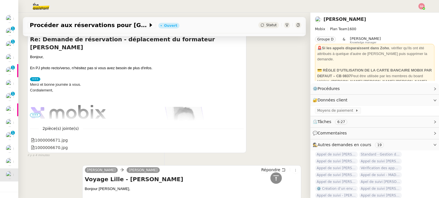
click at [37, 117] on span "•••" at bounding box center [35, 115] width 10 height 4
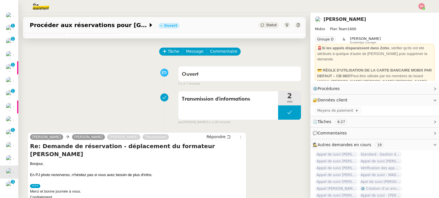
scroll to position [0, 0]
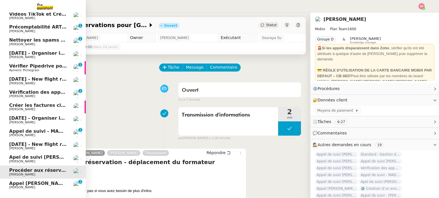
click at [14, 181] on span "Appel [PERSON_NAME] - [PERSON_NAME]" at bounding box center [62, 183] width 106 height 5
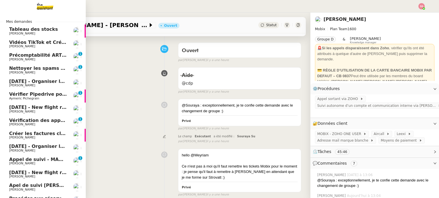
click at [36, 161] on span "Appel de suivi - MADFLY - [PERSON_NAME]" at bounding box center [64, 159] width 110 height 5
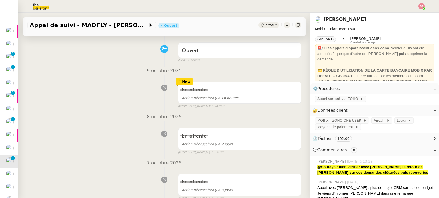
click at [259, 24] on div "Statut" at bounding box center [268, 25] width 21 height 6
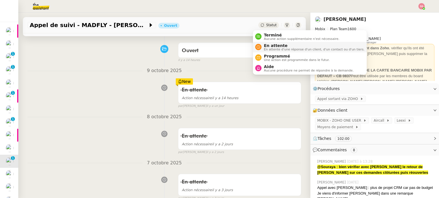
click at [267, 45] on span "En attente" at bounding box center [314, 45] width 101 height 5
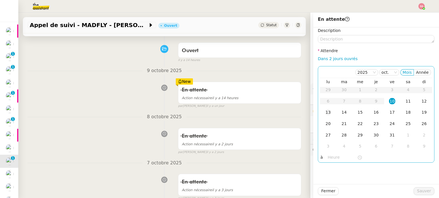
click at [323, 109] on td "13" at bounding box center [328, 112] width 16 height 11
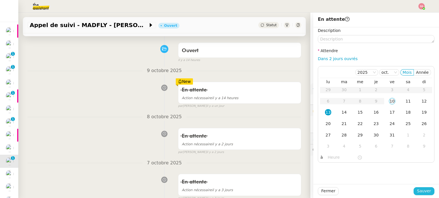
click at [413, 189] on button "Sauver" at bounding box center [423, 192] width 21 height 8
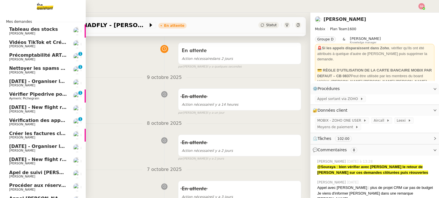
scroll to position [9, 0]
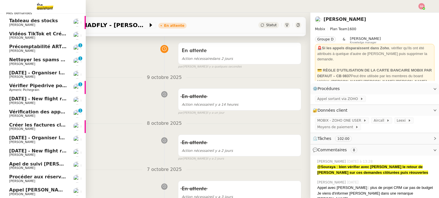
click at [39, 52] on span "[PERSON_NAME]" at bounding box center [38, 50] width 58 height 3
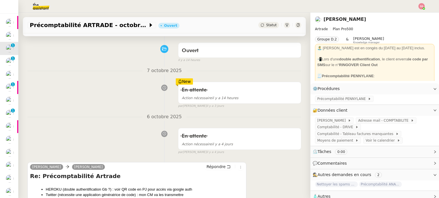
scroll to position [68, 0]
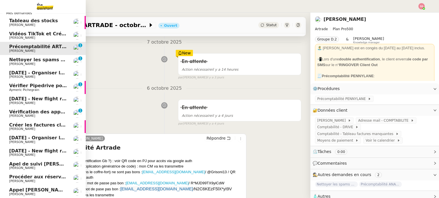
click at [26, 63] on span "[PERSON_NAME]" at bounding box center [38, 64] width 58 height 3
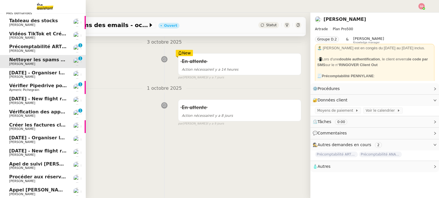
click at [41, 75] on span "[DATE] - Organiser le vol [GEOGRAPHIC_DATA]-[GEOGRAPHIC_DATA] pour [PERSON_NAME]" at bounding box center [125, 72] width 232 height 5
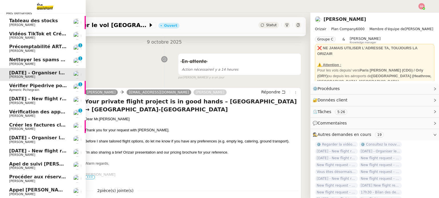
click at [21, 87] on span "Vérifier Pipedrive pour [PERSON_NAME]" at bounding box center [60, 85] width 103 height 5
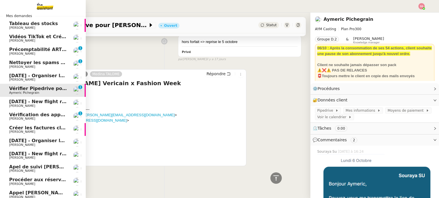
scroll to position [9, 0]
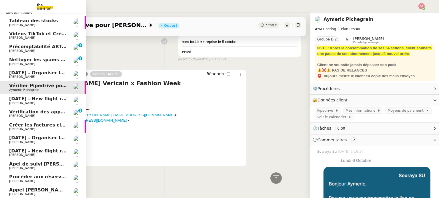
click at [26, 123] on span "Créer les factures clients" at bounding box center [41, 125] width 65 height 5
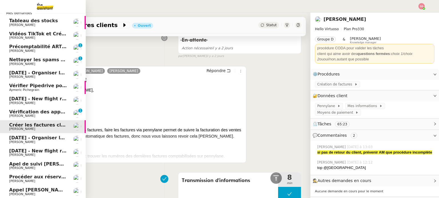
scroll to position [269, 0]
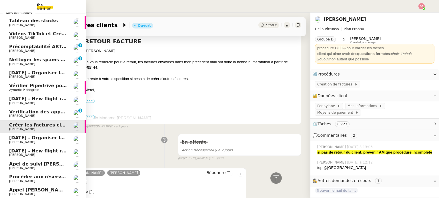
click at [26, 103] on span "[PERSON_NAME]" at bounding box center [38, 103] width 58 height 3
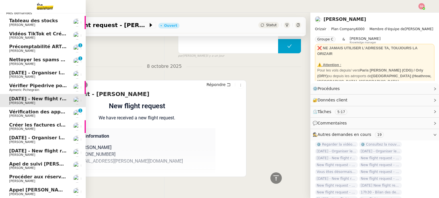
click at [31, 138] on span "[DATE] - Organiser le vol pour [PERSON_NAME]" at bounding box center [69, 137] width 121 height 5
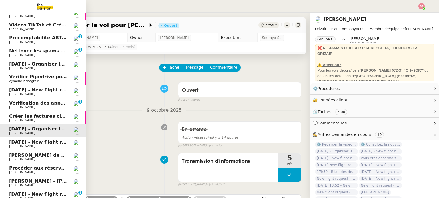
scroll to position [22, 0]
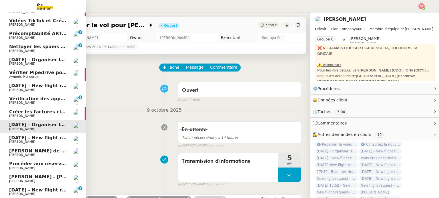
click at [41, 191] on span "5th October 2026 - New flight request - S E" at bounding box center [50, 190] width 83 height 5
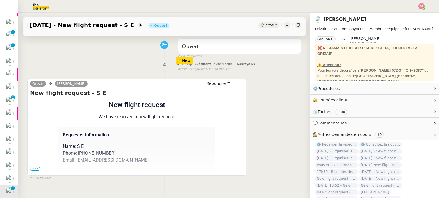
scroll to position [43, 0]
click at [35, 170] on span "•••" at bounding box center [35, 169] width 10 height 4
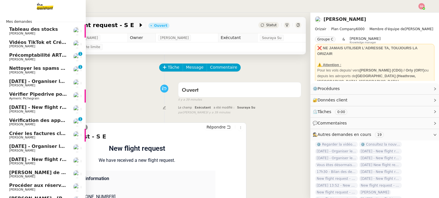
scroll to position [22, 0]
